Goal: Information Seeking & Learning: Learn about a topic

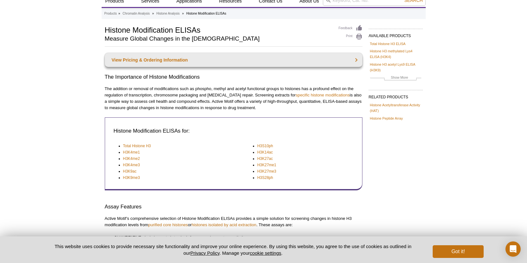
scroll to position [151, 0]
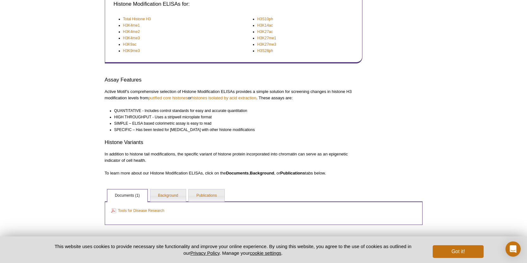
drag, startPoint x: 222, startPoint y: 96, endPoint x: 194, endPoint y: 125, distance: 40.1
click at [194, 125] on li "SIMPLE – ELISA based colorimetric assay is easy to read" at bounding box center [235, 123] width 243 height 6
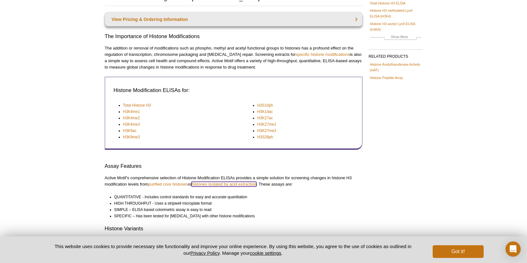
scroll to position [56, 0]
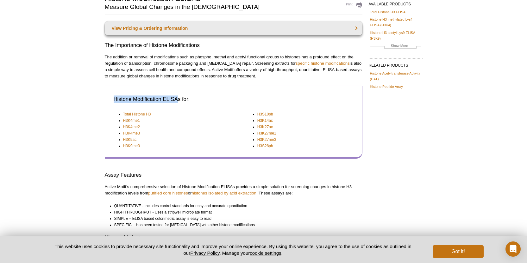
drag, startPoint x: 113, startPoint y: 99, endPoint x: 179, endPoint y: 102, distance: 66.6
click at [179, 102] on td "Histone Modification ELISAs for:" at bounding box center [233, 101] width 243 height 16
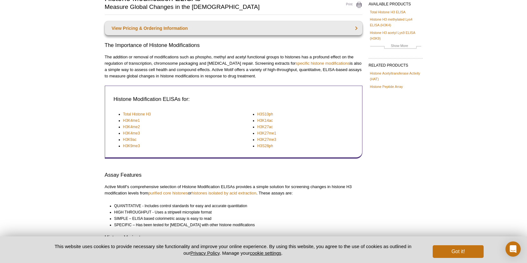
click at [233, 60] on p "The addition or removal of modifications such as phospho, methyl and acetyl fun…" at bounding box center [234, 66] width 258 height 25
drag, startPoint x: 252, startPoint y: 55, endPoint x: 257, endPoint y: 75, distance: 20.7
click at [257, 75] on p "The addition or removal of modifications such as phospho, methyl and acetyl fun…" at bounding box center [234, 66] width 258 height 25
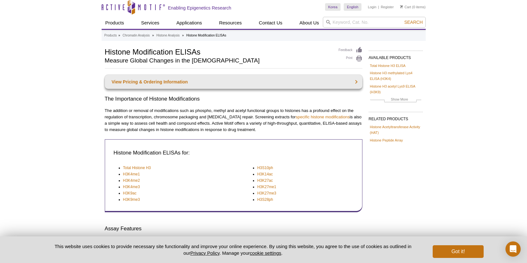
scroll to position [0, 0]
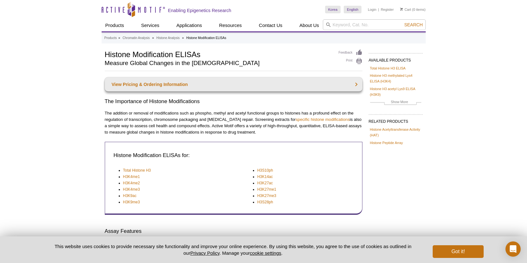
click at [228, 109] on div "View Pricing & Ordering Information The Importance of Histone Modifications The…" at bounding box center [234, 202] width 258 height 250
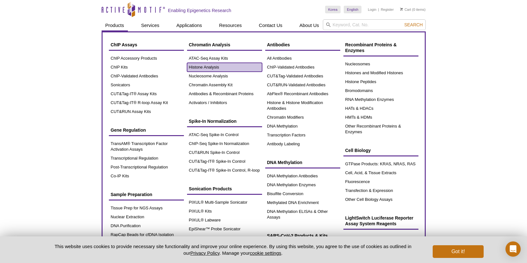
click at [206, 67] on link "Histone Analysis" at bounding box center [224, 67] width 75 height 9
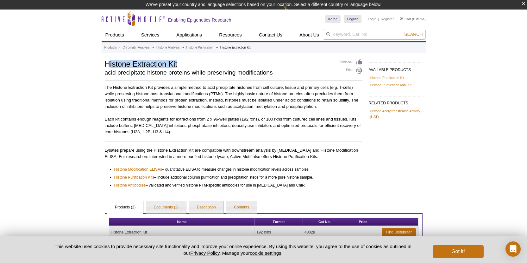
drag, startPoint x: 110, startPoint y: 64, endPoint x: 188, endPoint y: 63, distance: 78.2
click at [188, 63] on h1 "Histone Extraction Kit" at bounding box center [219, 64] width 228 height 10
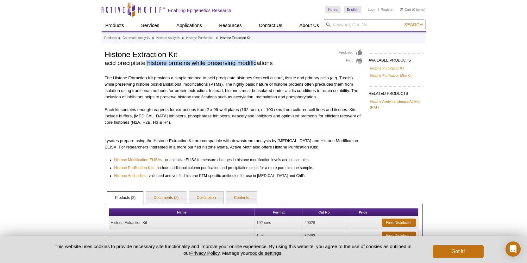
drag, startPoint x: 144, startPoint y: 73, endPoint x: 256, endPoint y: 62, distance: 112.3
click at [256, 62] on h2 "acid precipitate histone proteins while preserving modifications" at bounding box center [219, 63] width 228 height 6
drag, startPoint x: 150, startPoint y: 64, endPoint x: 189, endPoint y: 66, distance: 39.7
click at [189, 66] on div "Histone Extraction Kit acid precipitate histone proteins while preserving modif…" at bounding box center [219, 59] width 228 height 20
drag, startPoint x: 265, startPoint y: 87, endPoint x: 56, endPoint y: 2, distance: 226.0
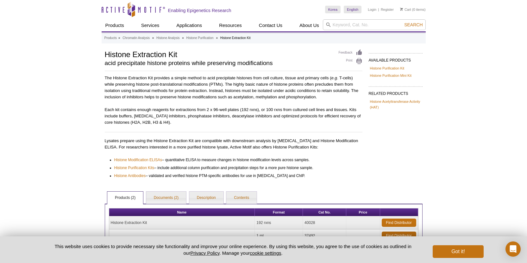
click at [265, 88] on p "The Histone Extraction Kit provides a simple method to acid precipitate histone…" at bounding box center [234, 87] width 258 height 25
click at [232, 126] on div "The Histone Extraction Kit provides a simple method to acid precipitate histone…" at bounding box center [234, 127] width 258 height 104
click at [389, 69] on link "Histone Purification Kit" at bounding box center [387, 68] width 35 height 6
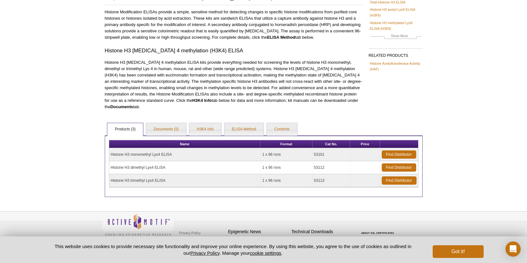
scroll to position [70, 0]
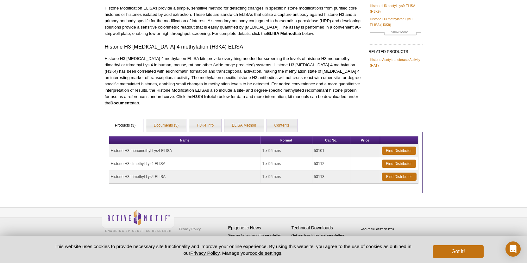
click at [261, 86] on p "Histone H3 lysine 4 methylation ELISA kits provide everything needed for screen…" at bounding box center [234, 80] width 258 height 51
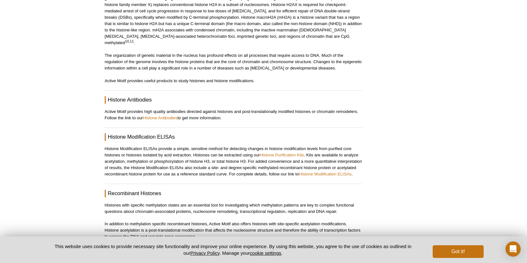
scroll to position [475, 0]
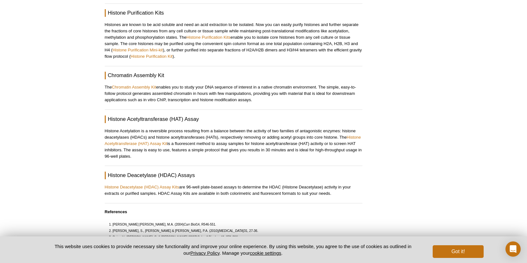
scroll to position [887, 0]
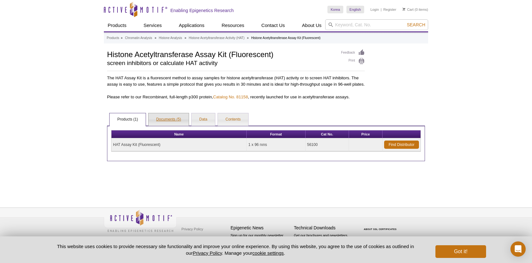
click at [167, 122] on link "Documents (5)" at bounding box center [169, 119] width 40 height 13
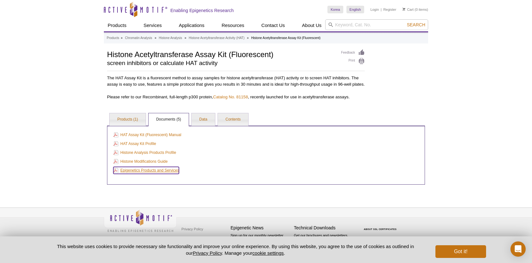
click at [135, 174] on link "Epigenetics Products and Services" at bounding box center [146, 170] width 66 height 7
click at [153, 138] on link "HAT Assay Kit (Fluorescent) Manual" at bounding box center [147, 134] width 68 height 7
